Goal: Task Accomplishment & Management: Manage account settings

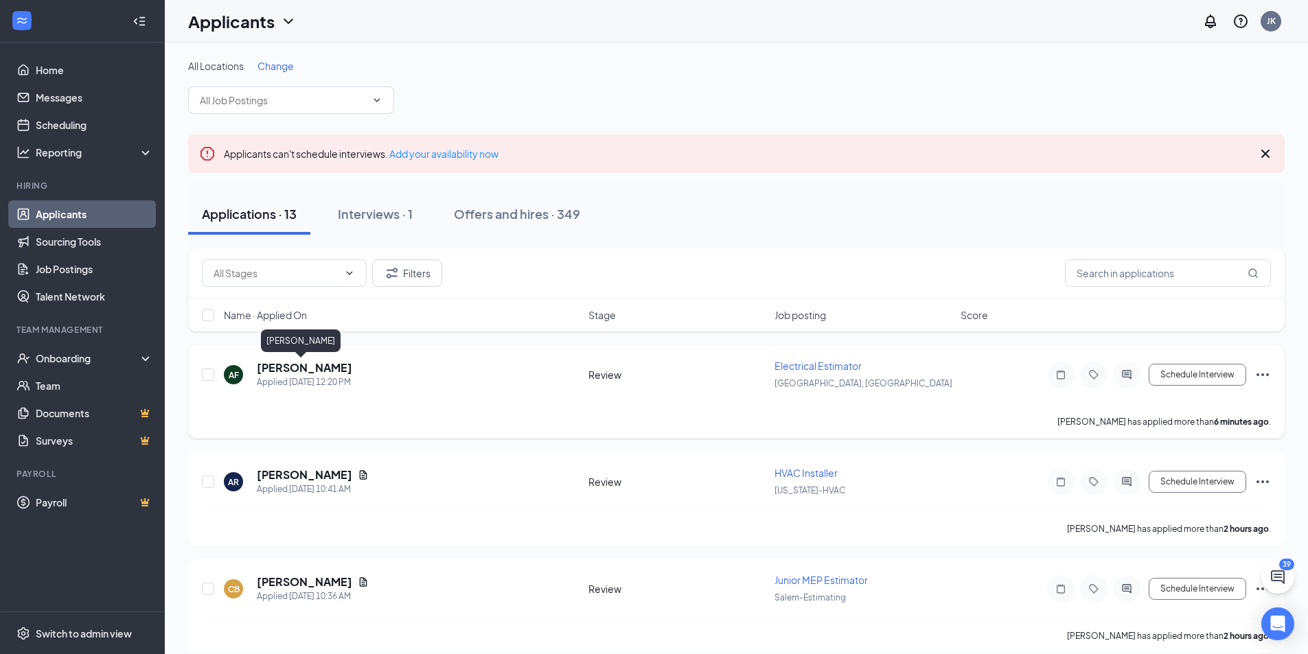
click at [282, 369] on h5 "[PERSON_NAME]" at bounding box center [304, 367] width 95 height 15
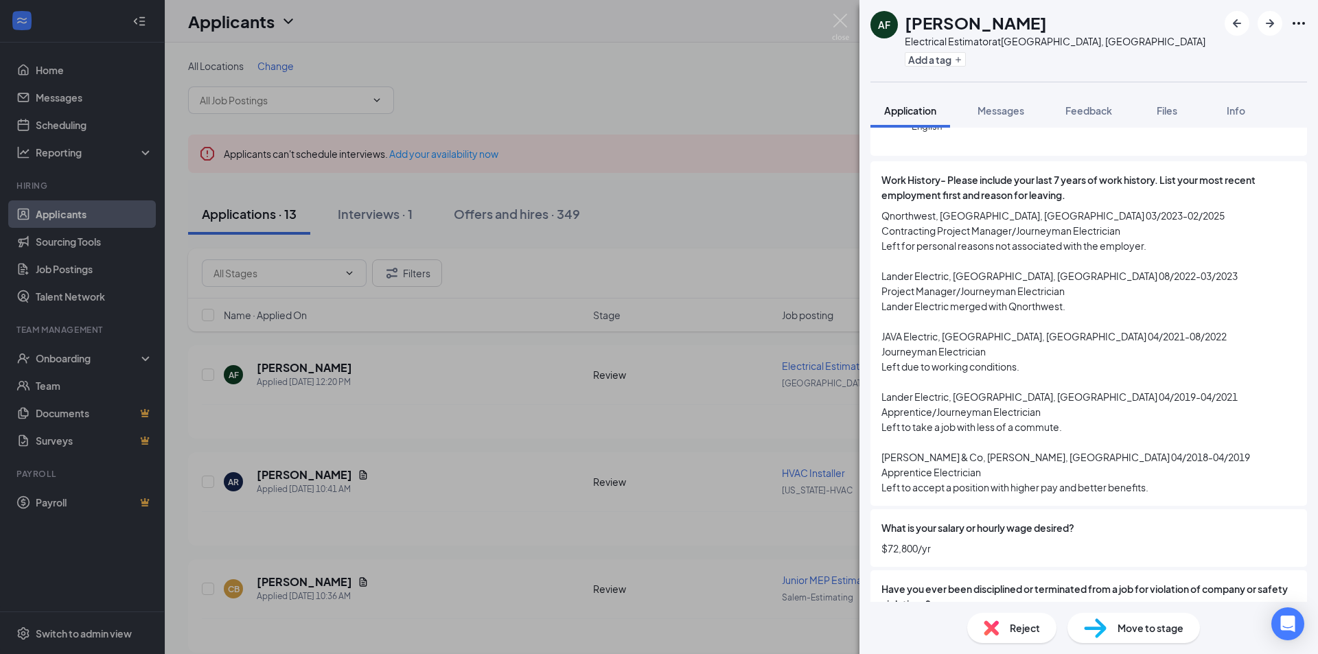
scroll to position [137, 0]
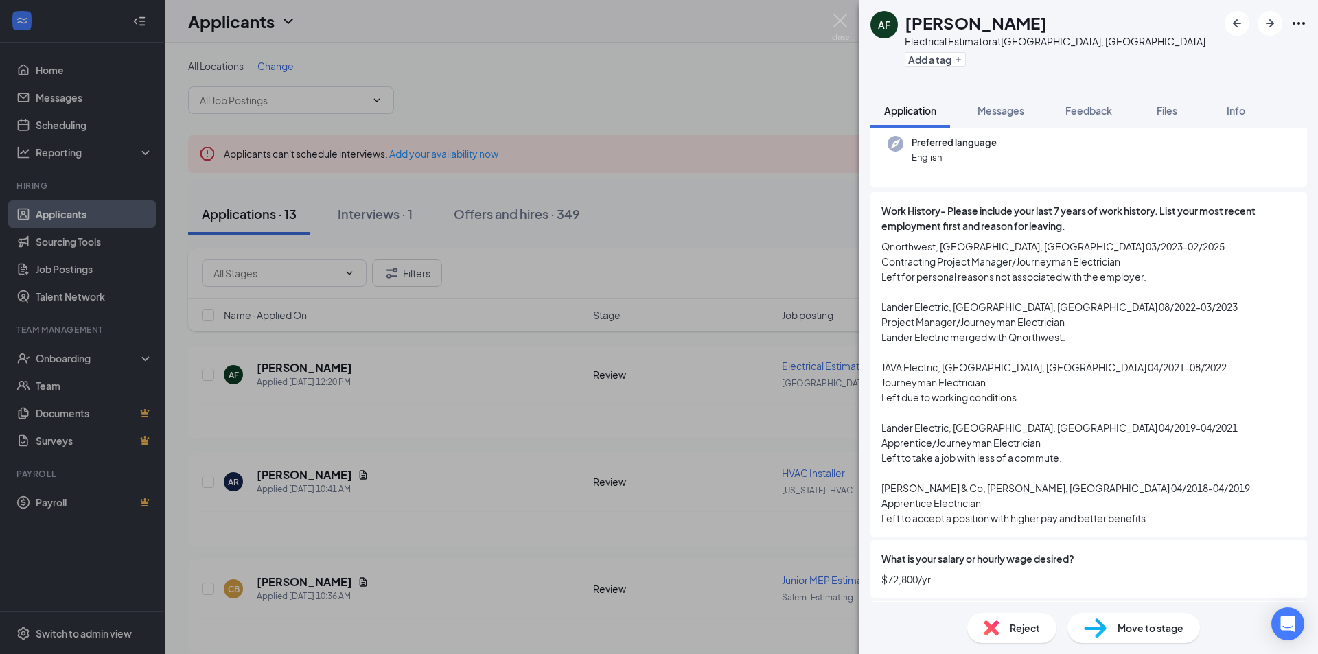
click at [1010, 629] on span "Reject" at bounding box center [1025, 628] width 30 height 15
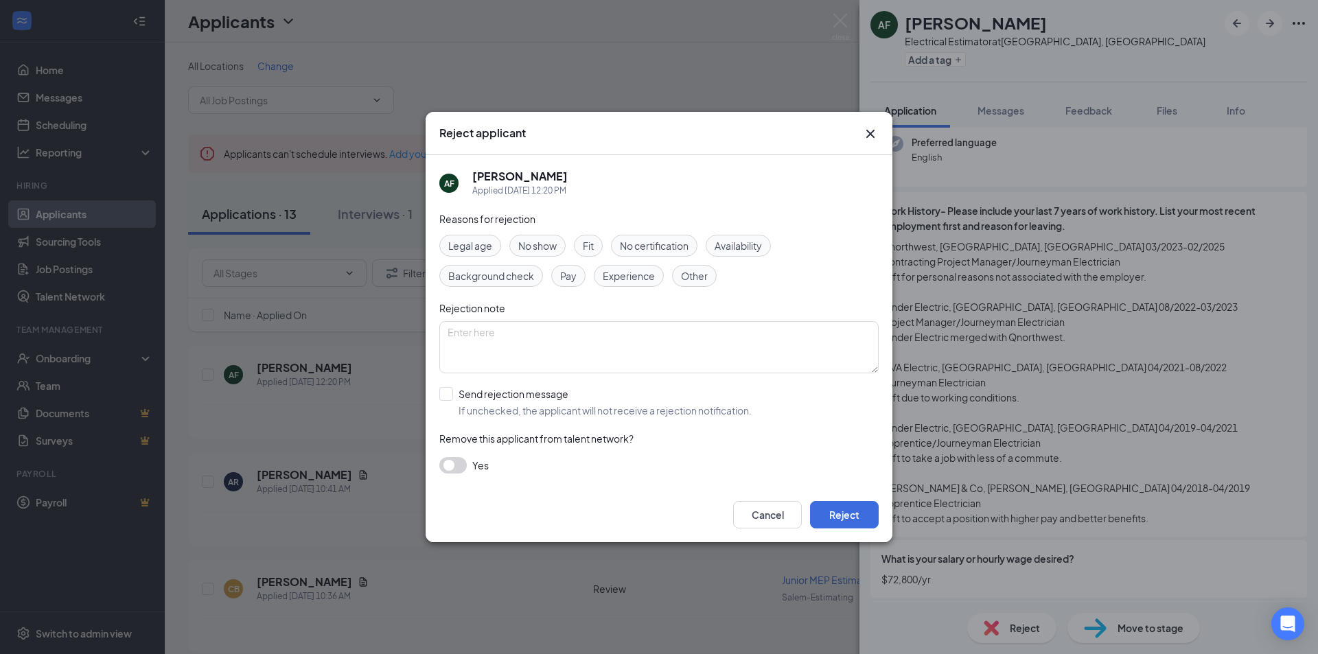
click at [635, 284] on div "Experience" at bounding box center [629, 276] width 70 height 22
click at [455, 395] on input "Send rejection message If unchecked, the applicant will not receive a rejection…" at bounding box center [595, 402] width 312 height 30
checkbox input "true"
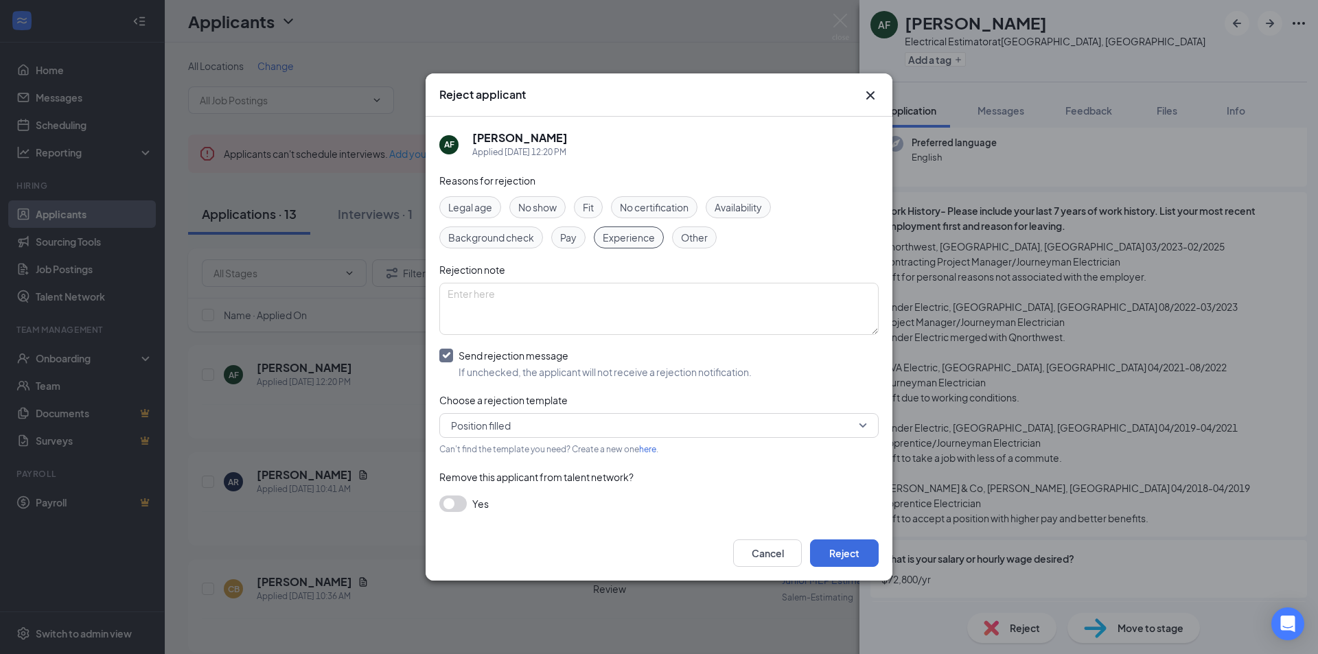
click at [527, 427] on span "Position filled" at bounding box center [653, 425] width 404 height 21
click at [529, 458] on span "Unqualified applicant email" at bounding box center [510, 462] width 121 height 15
click at [869, 548] on button "Reject" at bounding box center [844, 553] width 69 height 27
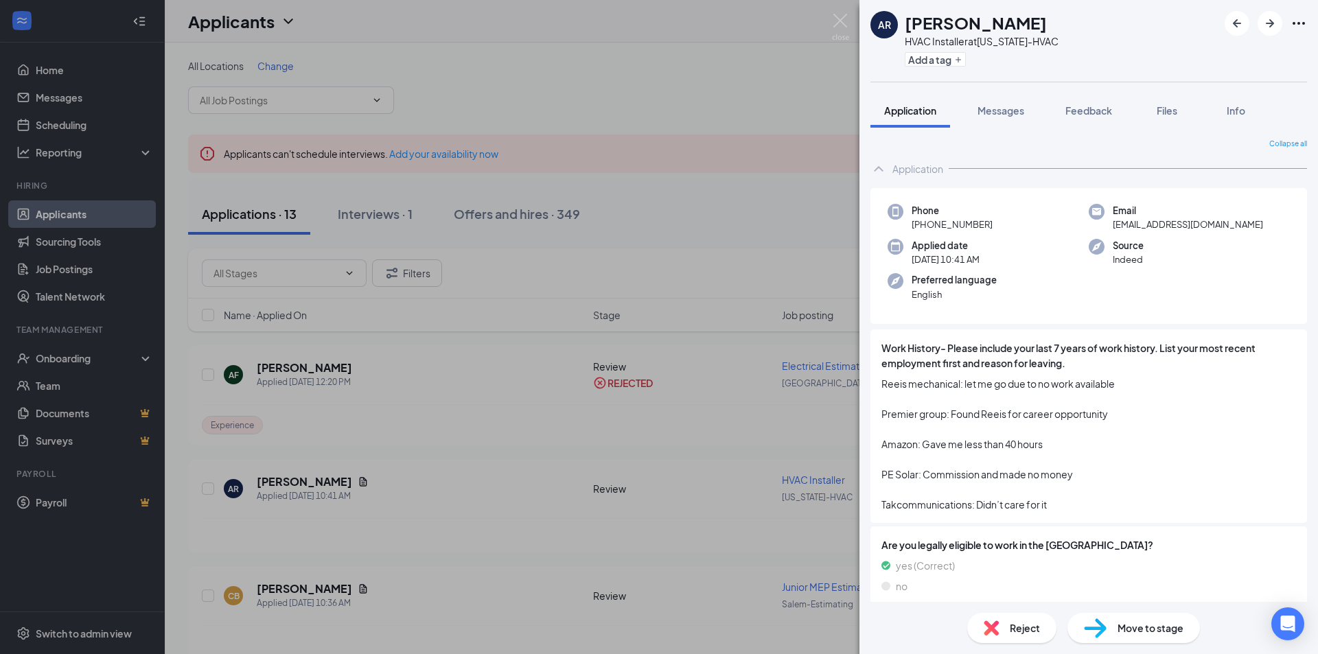
click at [496, 450] on div "AR [PERSON_NAME] HVAC Installer at [US_STATE]-HVAC Add a tag Application Messag…" at bounding box center [659, 327] width 1318 height 654
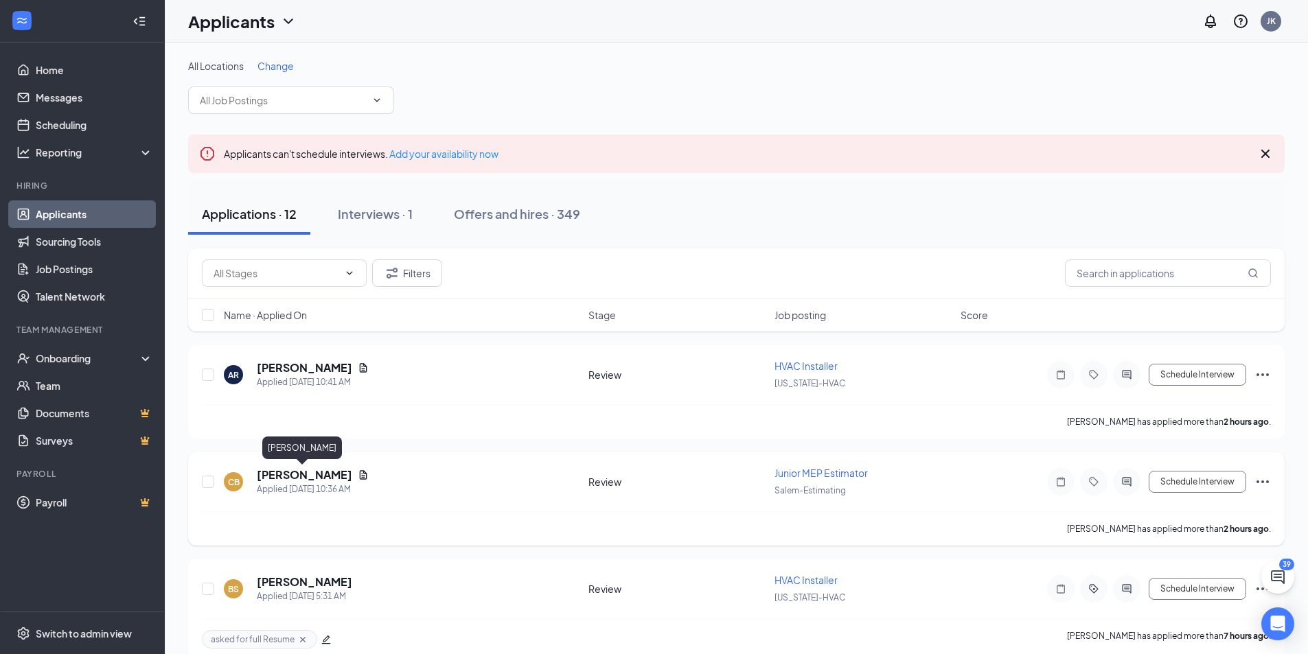
click at [314, 479] on h5 "[PERSON_NAME]" at bounding box center [304, 475] width 95 height 15
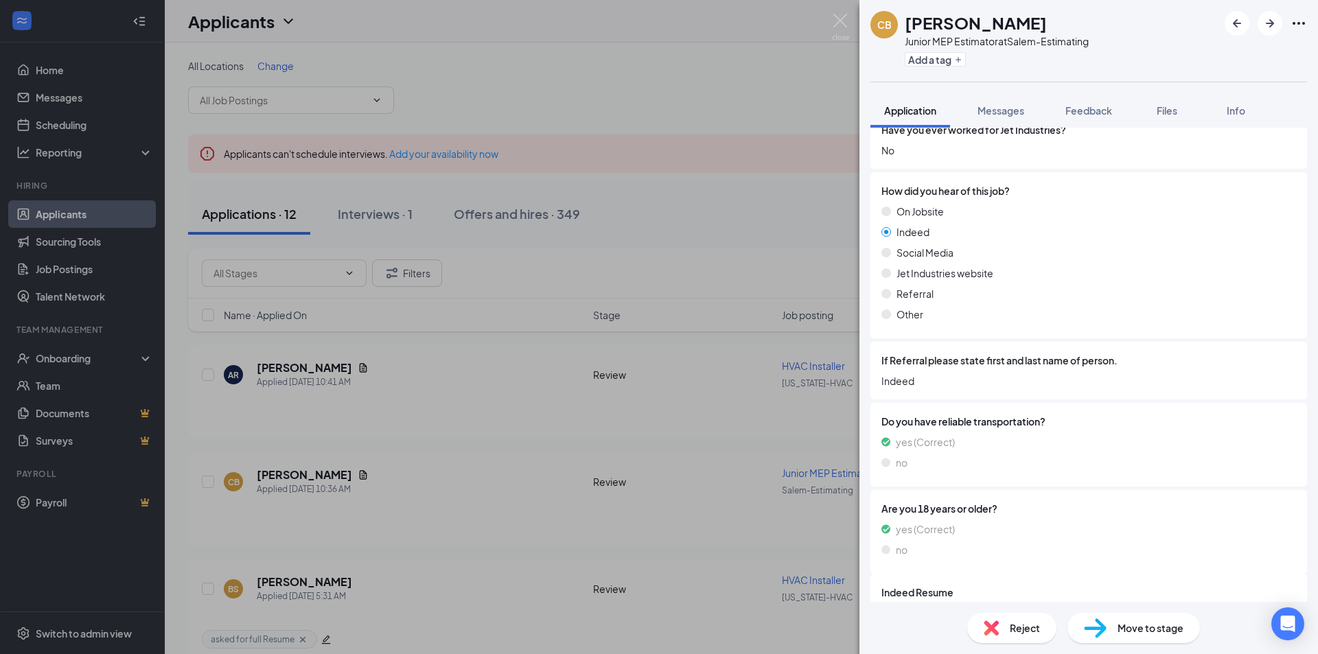
scroll to position [598, 0]
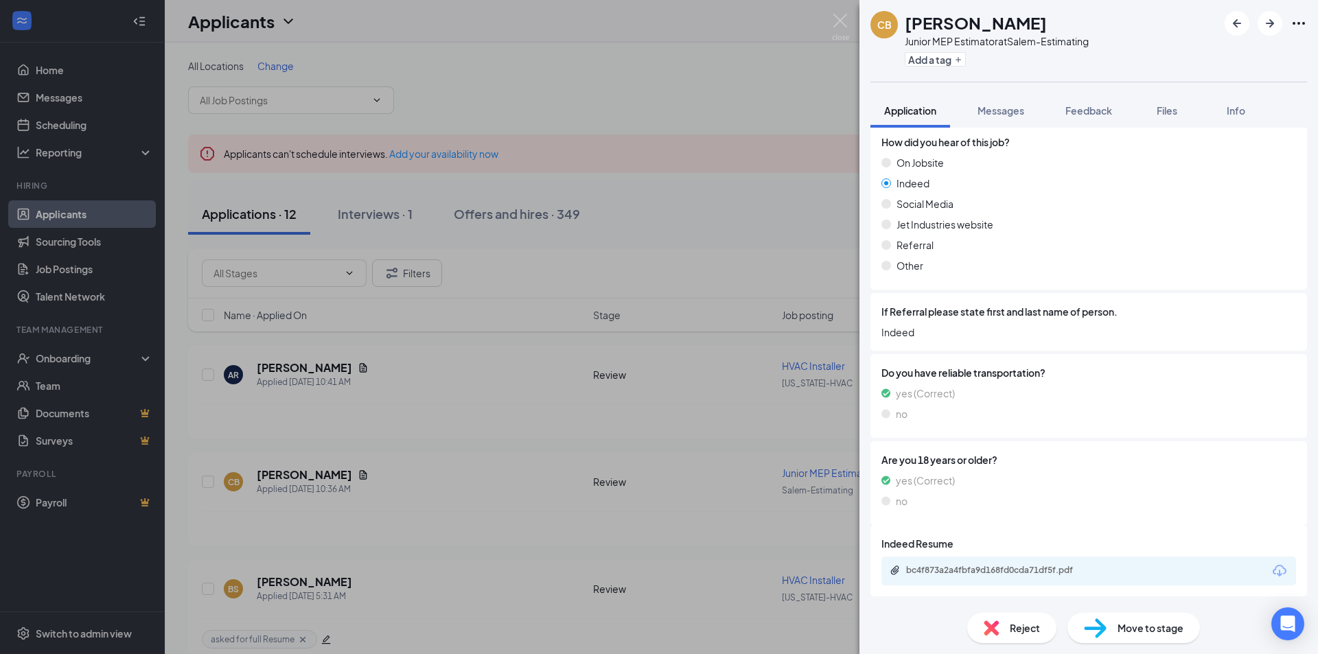
click at [1007, 624] on div "Reject" at bounding box center [1011, 628] width 89 height 30
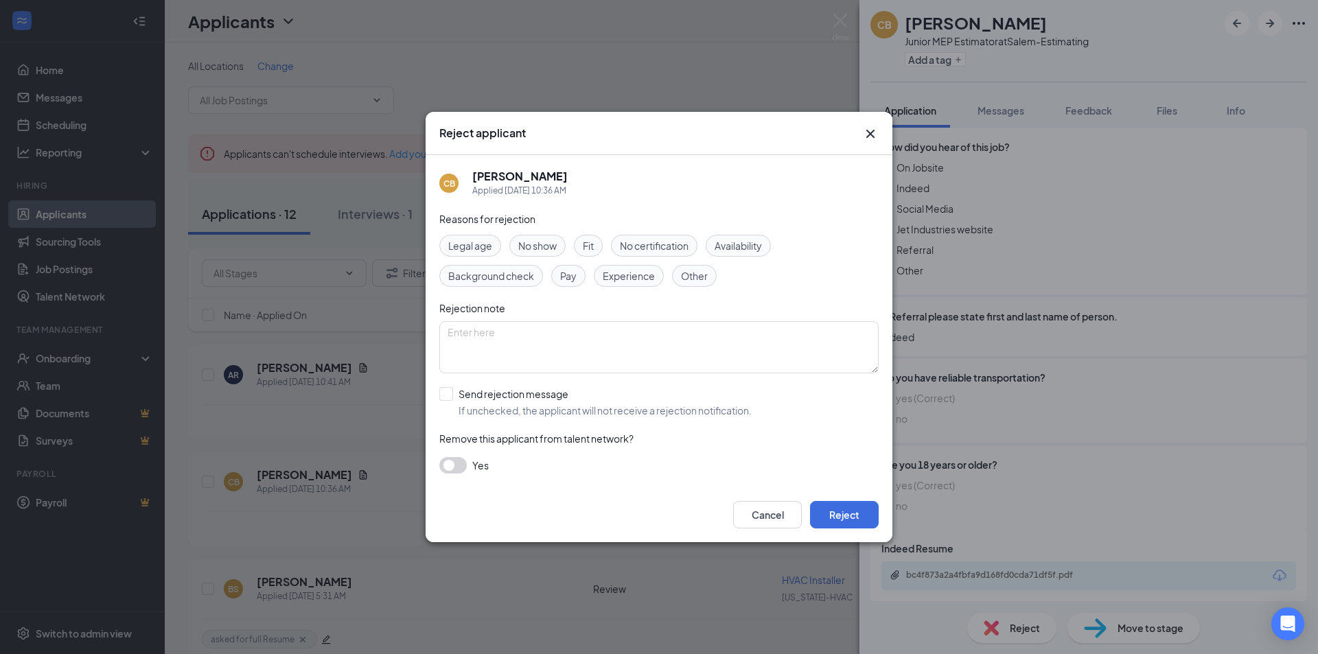
click at [618, 275] on span "Experience" at bounding box center [629, 275] width 52 height 15
click at [451, 392] on input "Send rejection message If unchecked, the applicant will not receive a rejection…" at bounding box center [595, 402] width 312 height 30
checkbox input "true"
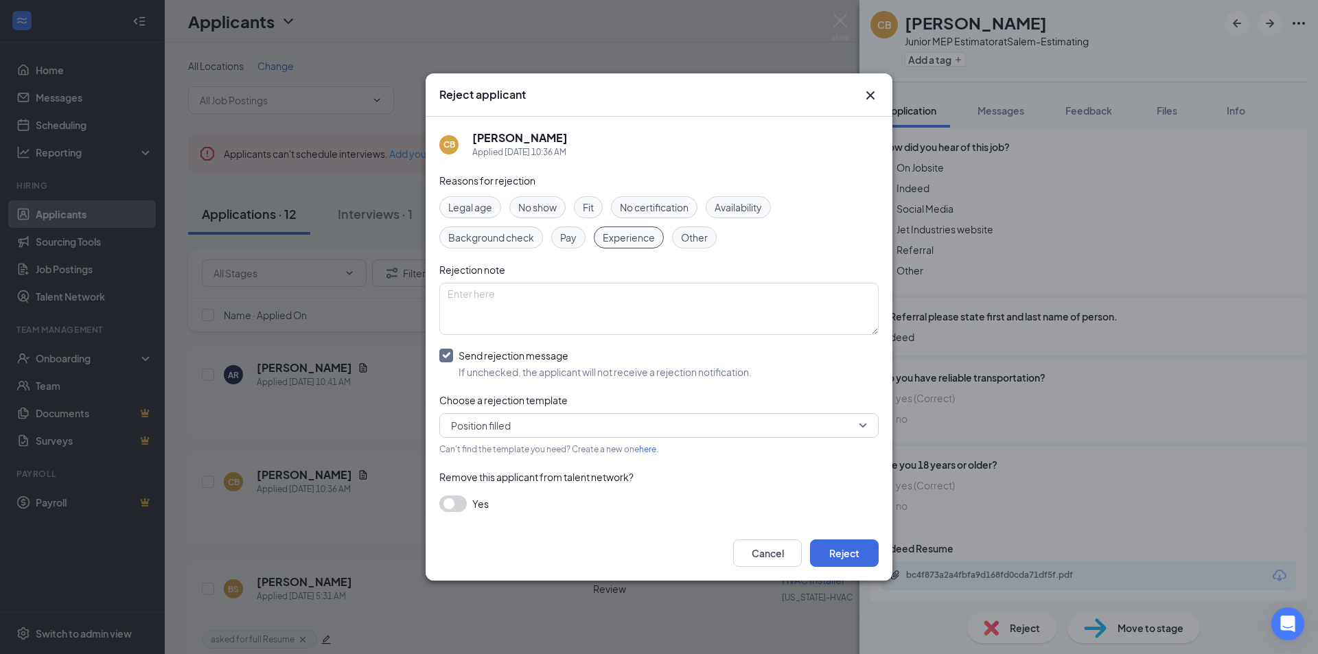
click at [525, 433] on span "Position filled" at bounding box center [653, 425] width 404 height 21
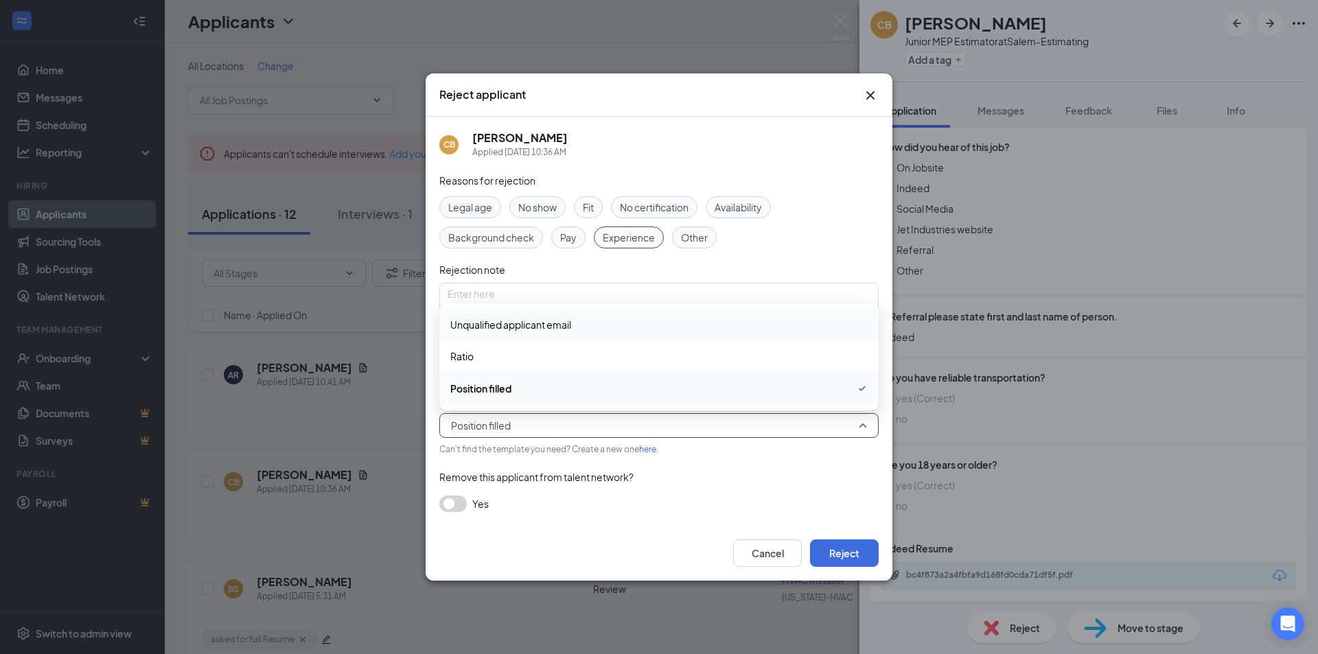
click at [536, 322] on span "Unqualified applicant email" at bounding box center [510, 324] width 121 height 15
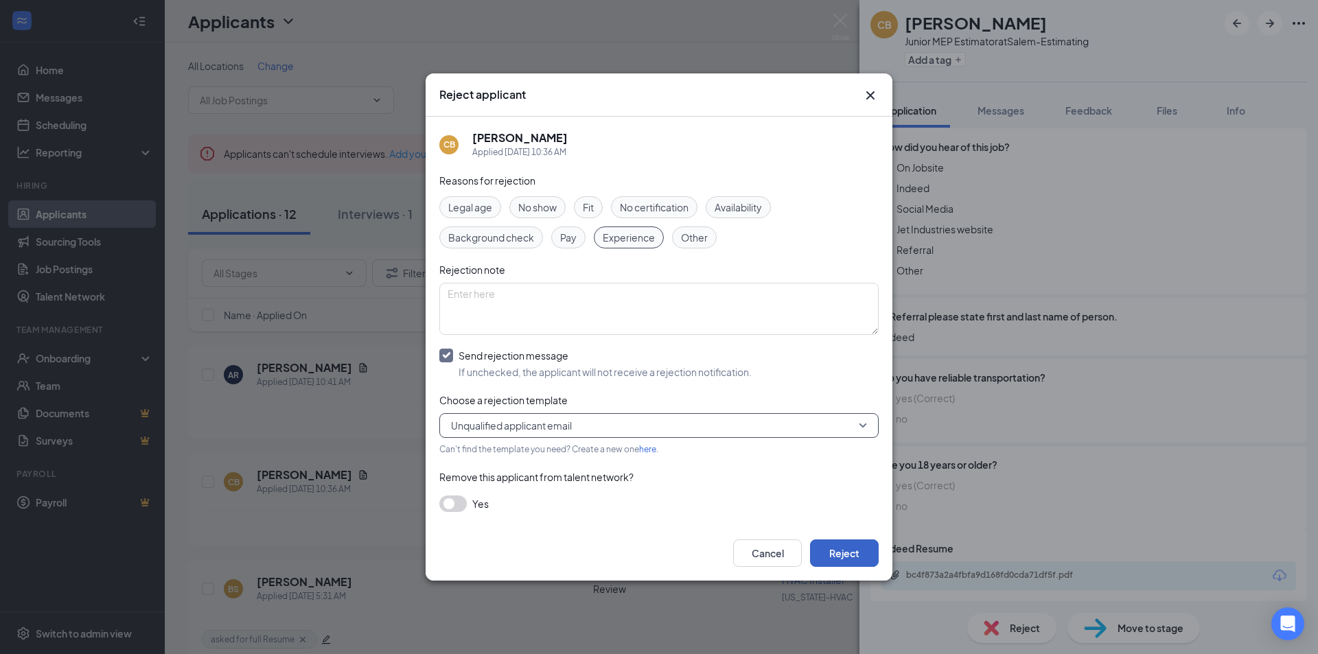
click at [851, 554] on button "Reject" at bounding box center [844, 553] width 69 height 27
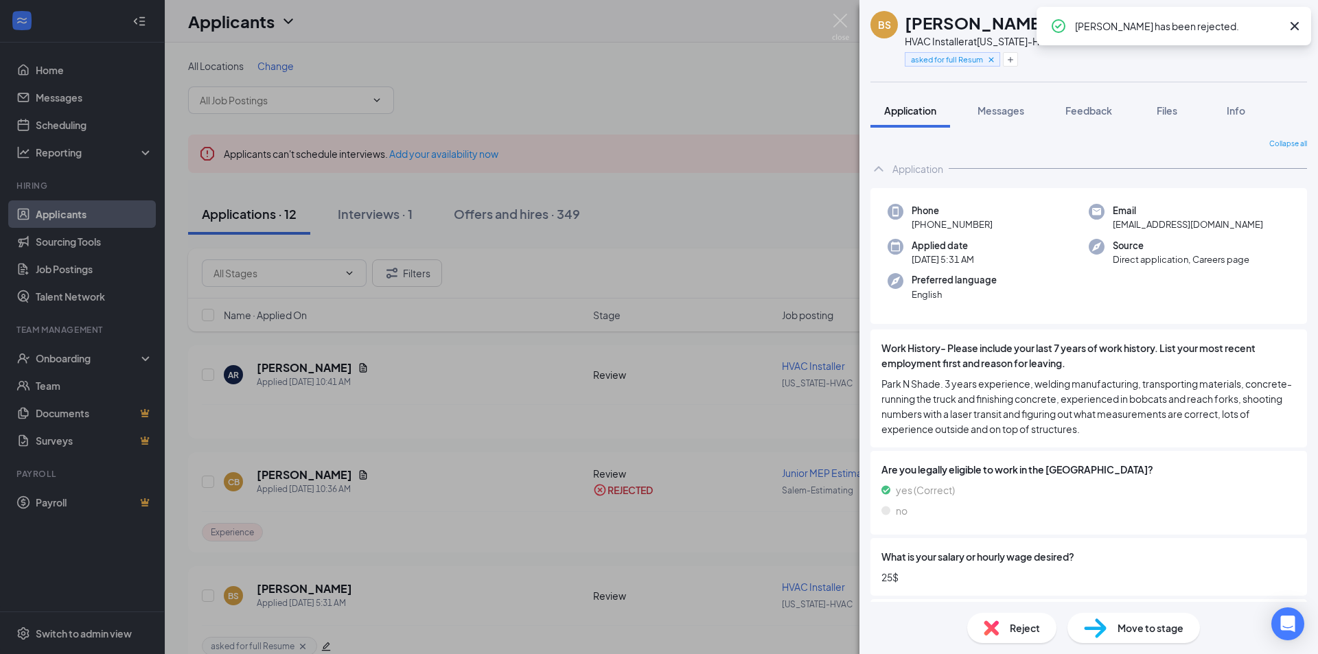
click at [400, 379] on div "[PERSON_NAME] HVAC Installer at [US_STATE]-HVAC asked for full Resume Applicati…" at bounding box center [659, 327] width 1318 height 654
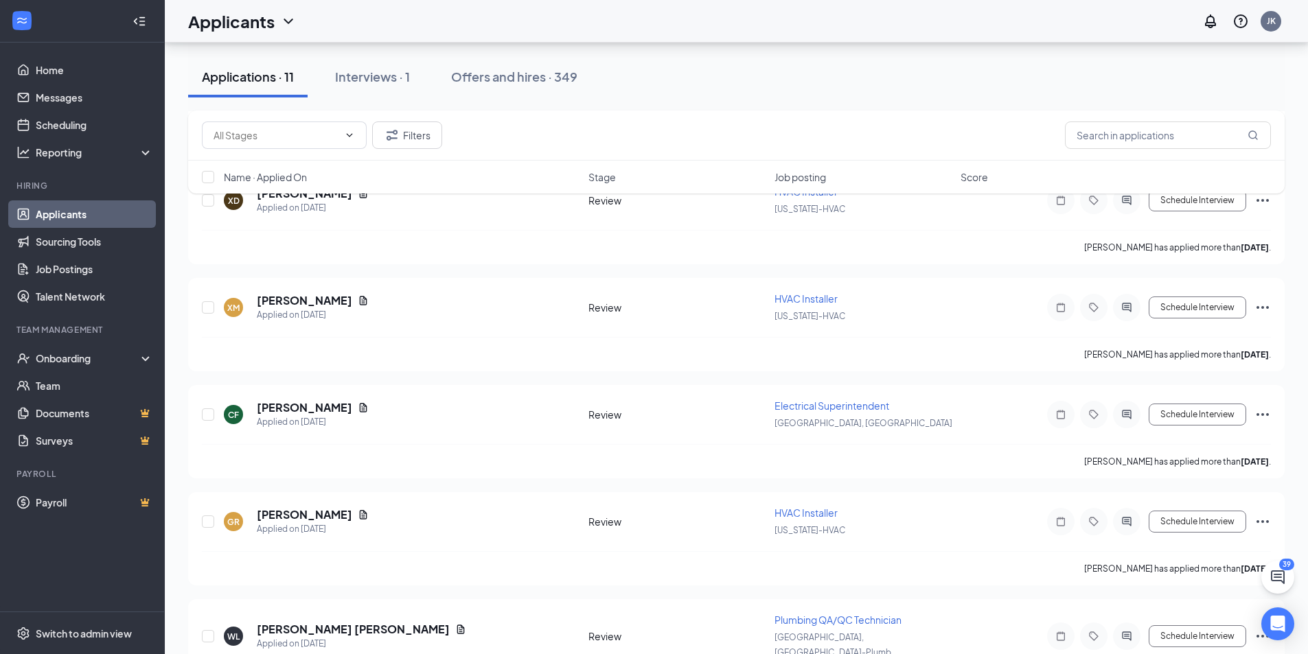
scroll to position [879, 0]
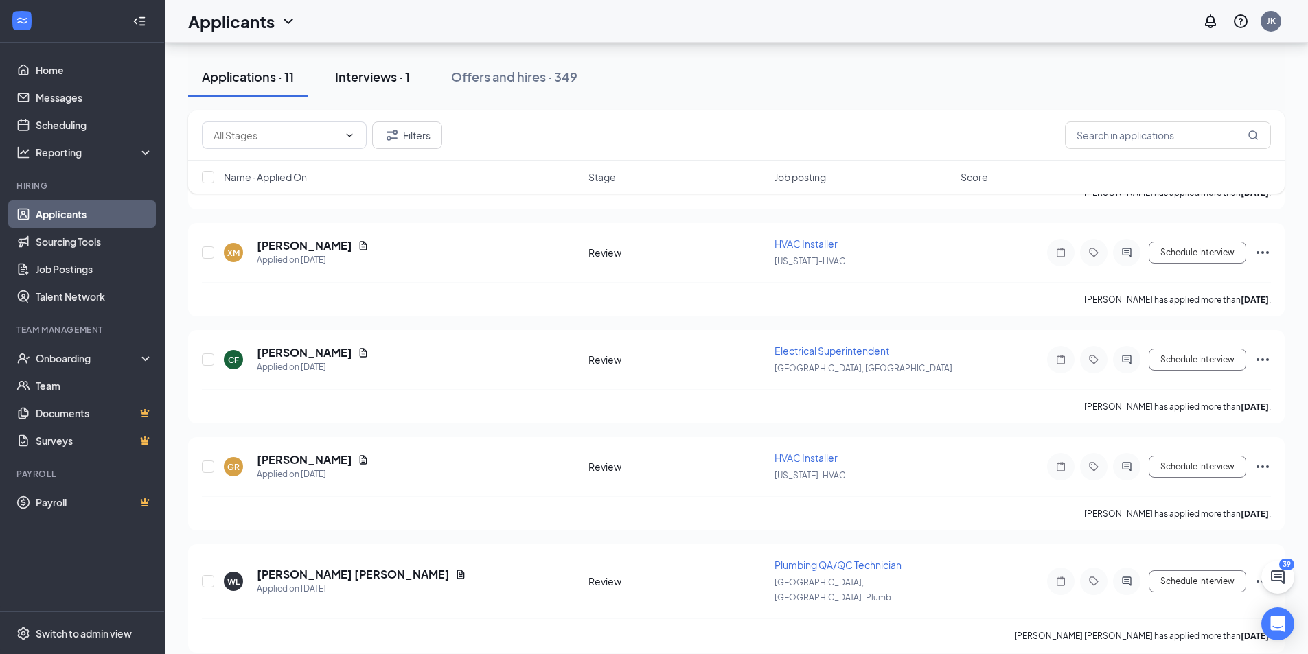
click at [372, 80] on div "Interviews · 1" at bounding box center [372, 76] width 75 height 17
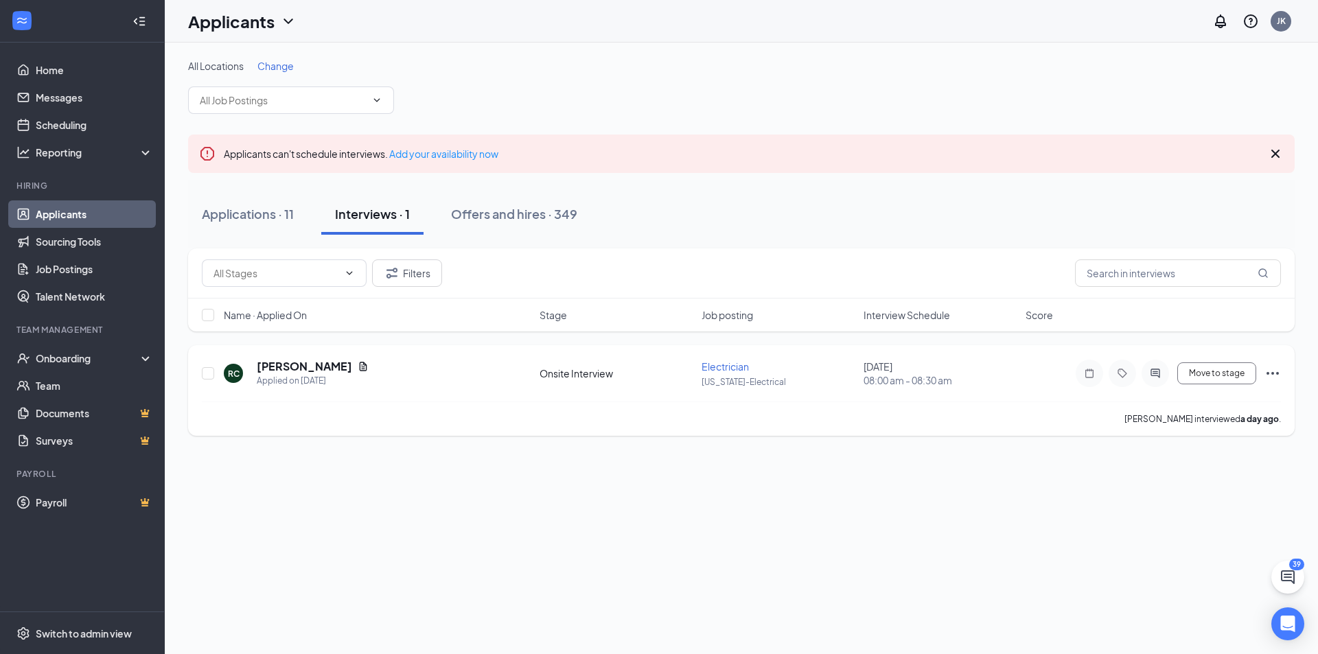
click at [286, 371] on h5 "[PERSON_NAME]" at bounding box center [304, 366] width 95 height 15
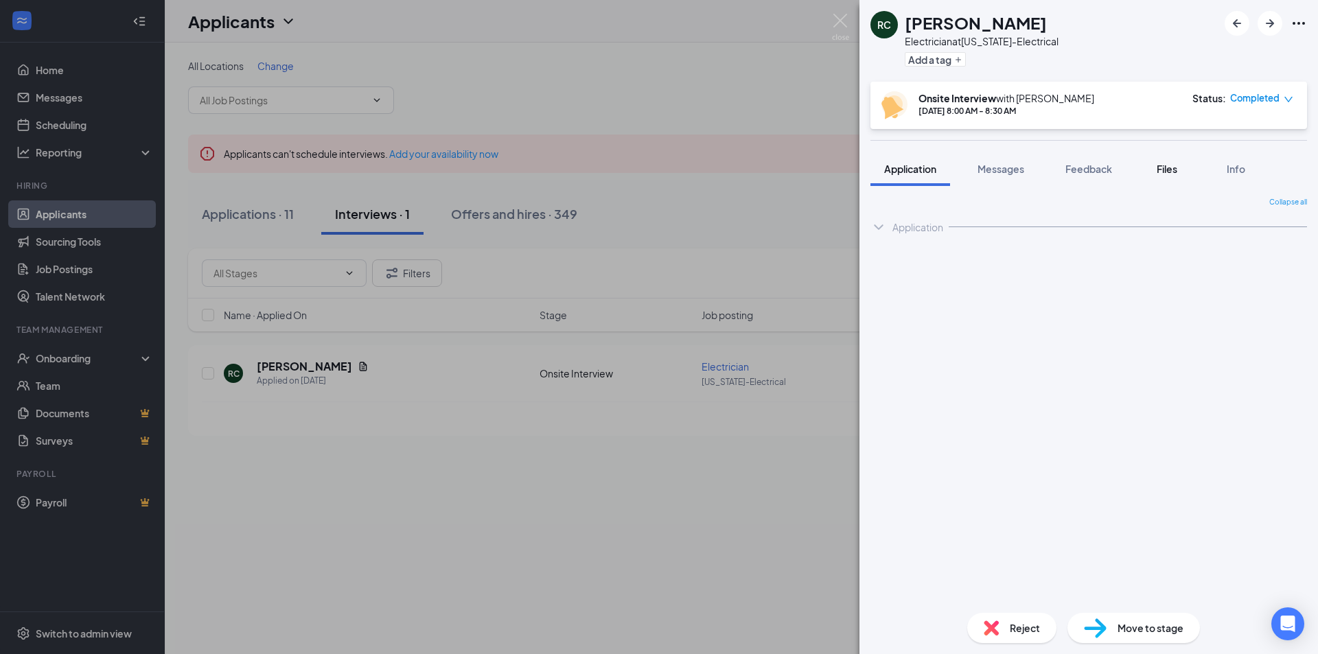
click at [1176, 169] on span "Files" at bounding box center [1167, 169] width 21 height 12
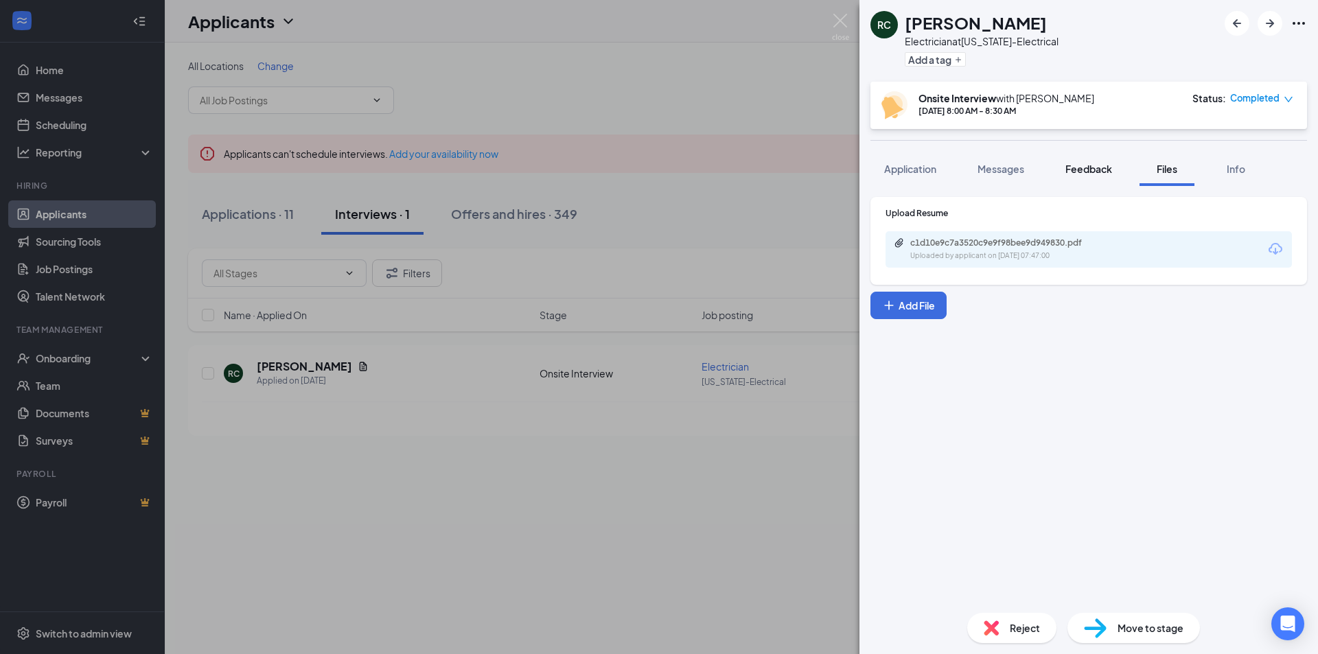
click at [1110, 172] on span "Feedback" at bounding box center [1089, 169] width 47 height 12
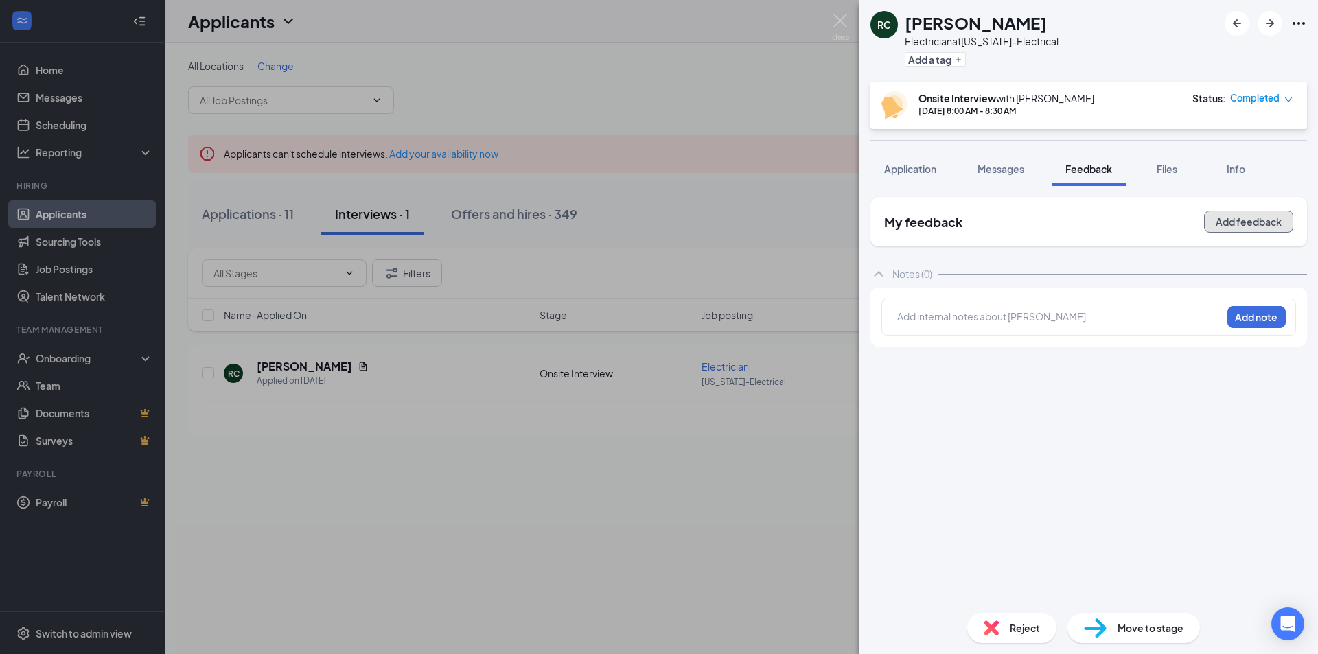
click at [1256, 223] on button "Add feedback" at bounding box center [1248, 222] width 89 height 22
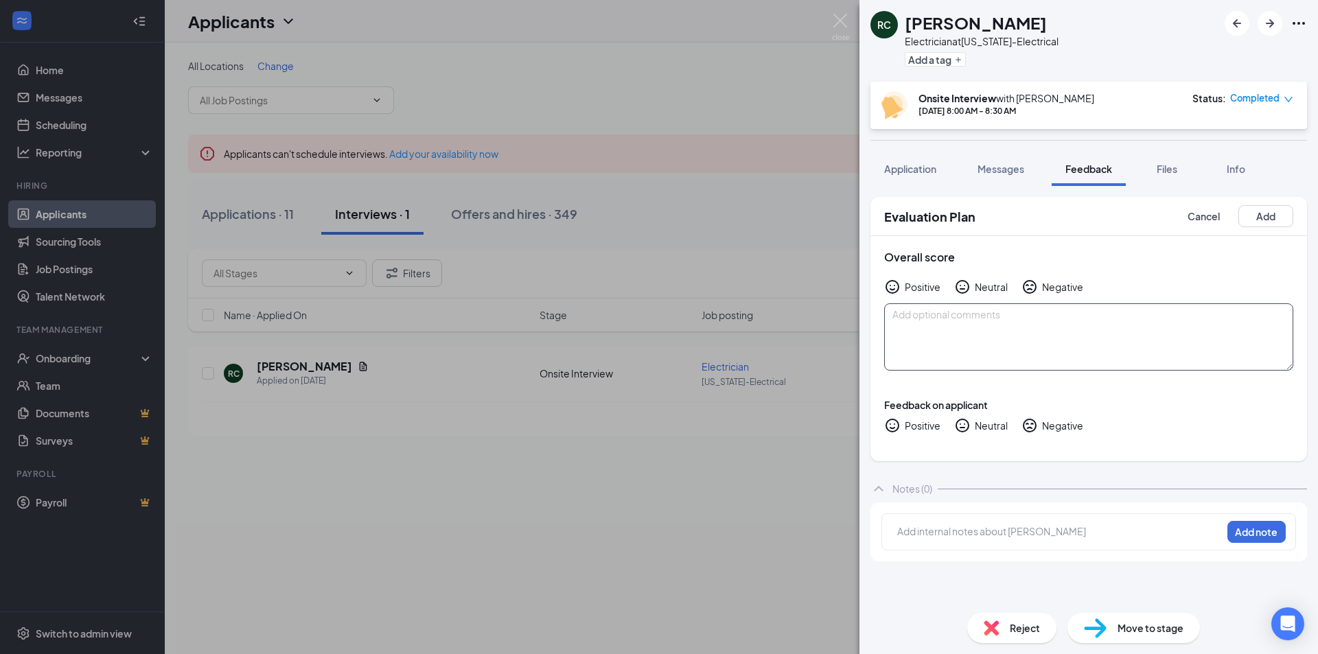
click at [1031, 317] on textarea at bounding box center [1088, 336] width 409 height 67
click at [1210, 220] on button "Cancel" at bounding box center [1204, 216] width 56 height 22
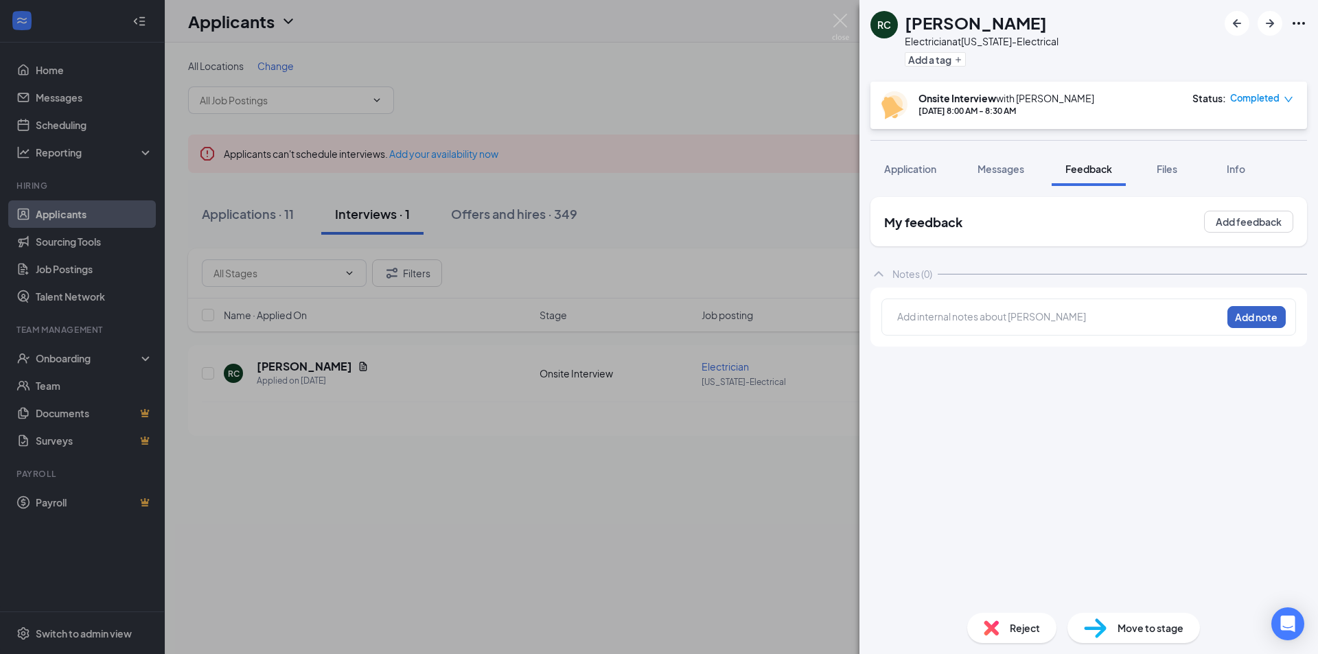
click at [1253, 317] on button "Add note" at bounding box center [1257, 317] width 58 height 22
click at [993, 319] on div at bounding box center [1059, 317] width 323 height 14
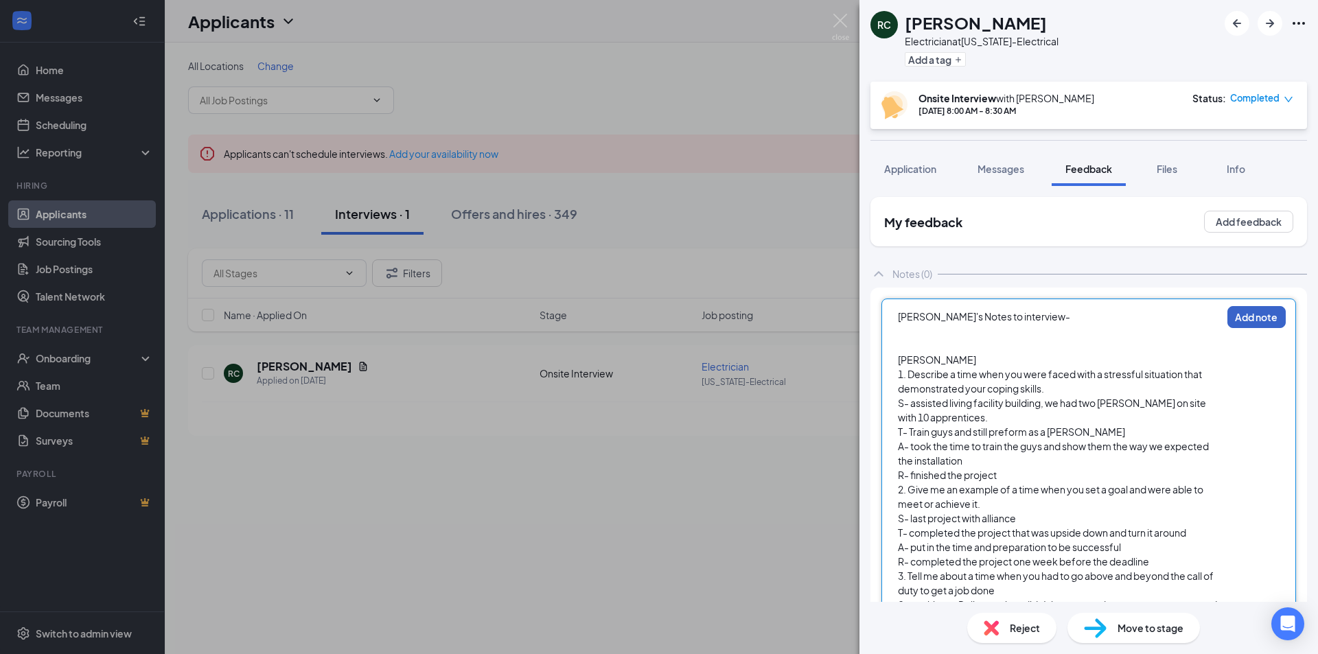
click at [1253, 317] on button "Add note" at bounding box center [1257, 317] width 58 height 22
